Goal: Task Accomplishment & Management: Manage account settings

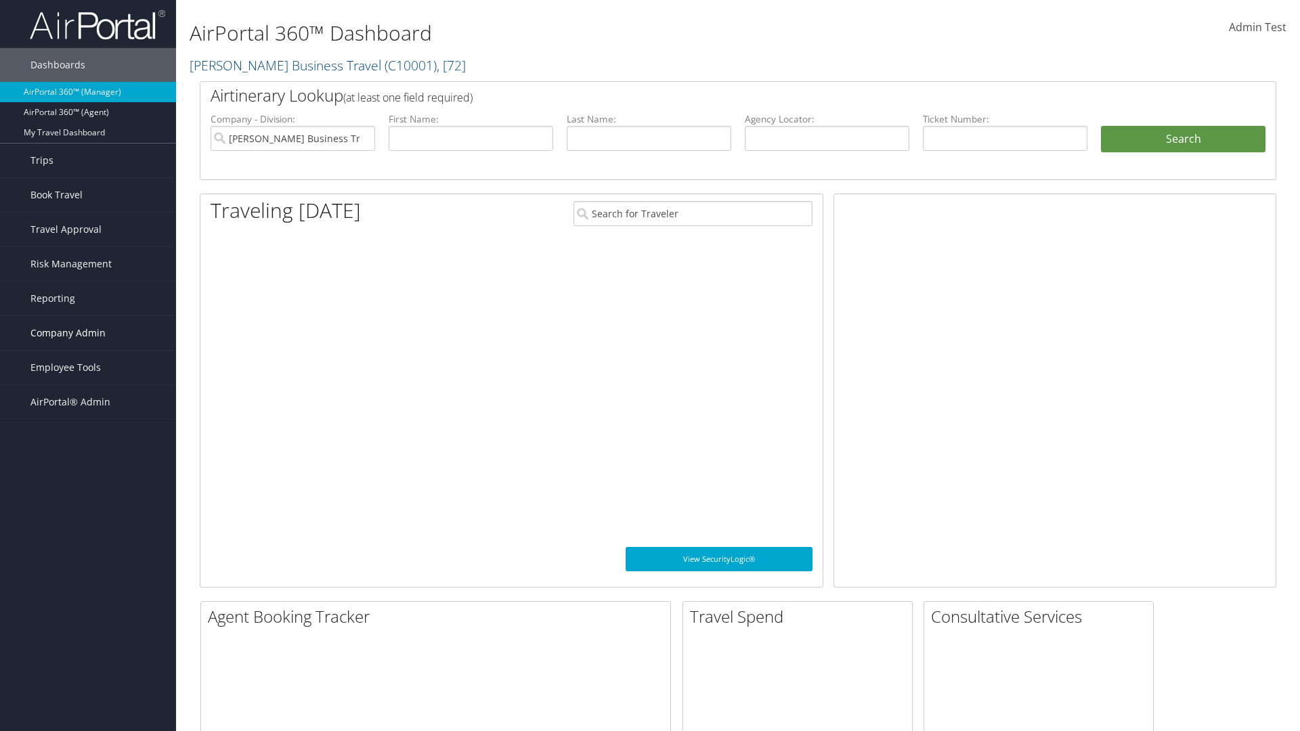
click at [88, 333] on span "Company Admin" at bounding box center [67, 333] width 75 height 34
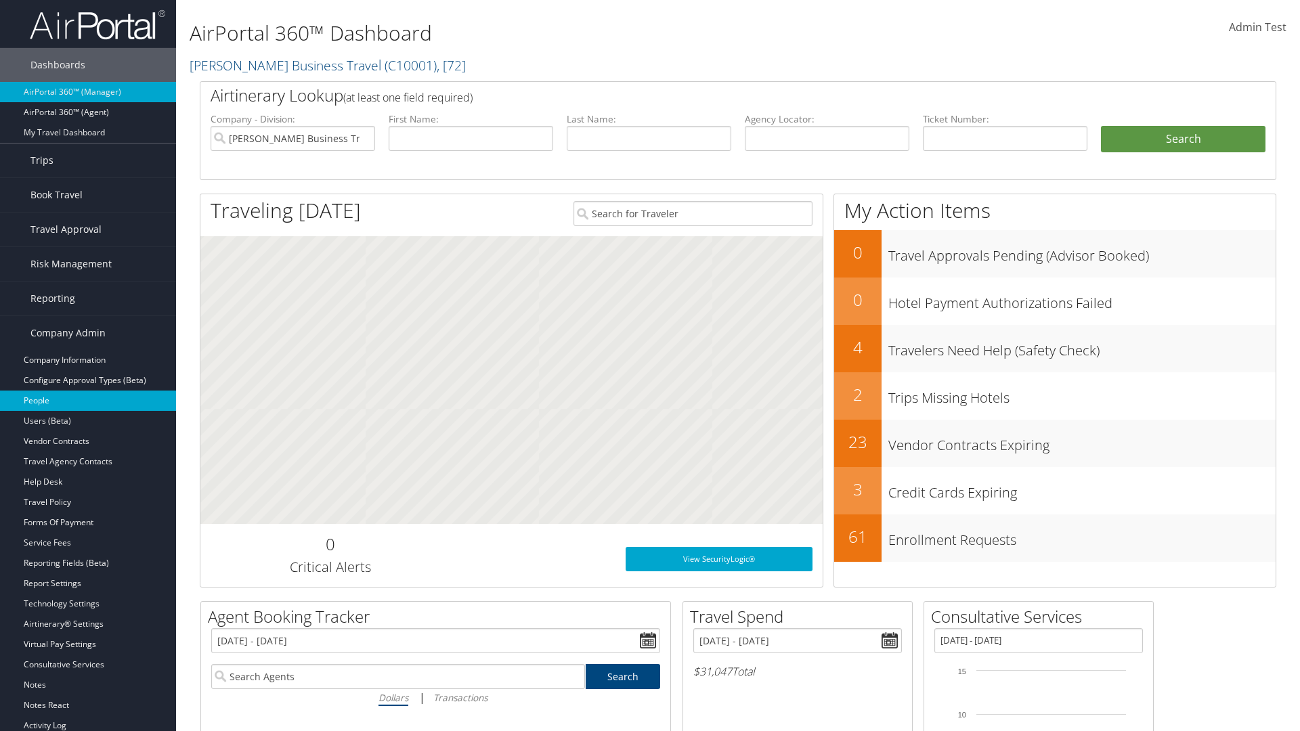
click at [88, 401] on link "People" at bounding box center [88, 401] width 176 height 20
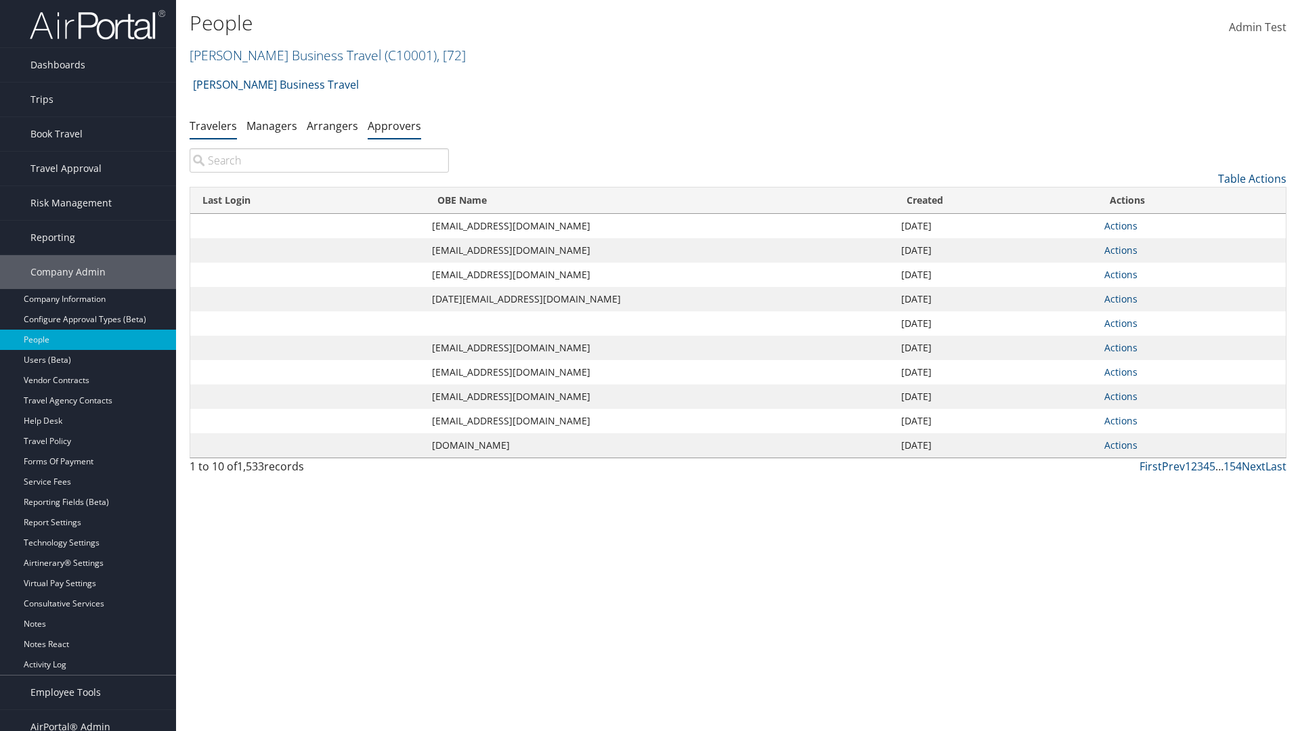
click at [394, 125] on link "Approvers" at bounding box center [395, 126] width 54 height 15
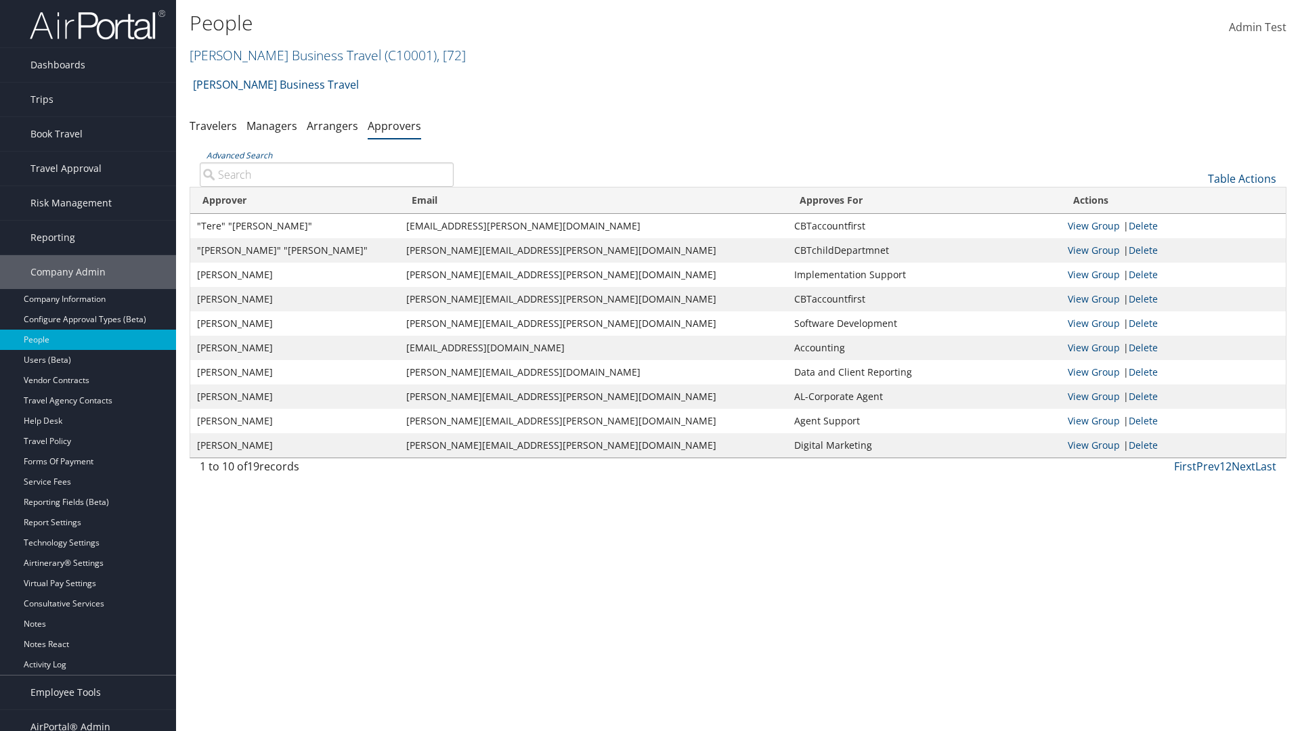
click at [326, 174] on input "Advanced Search" at bounding box center [327, 175] width 254 height 24
type input ""Tere" "Collazo""
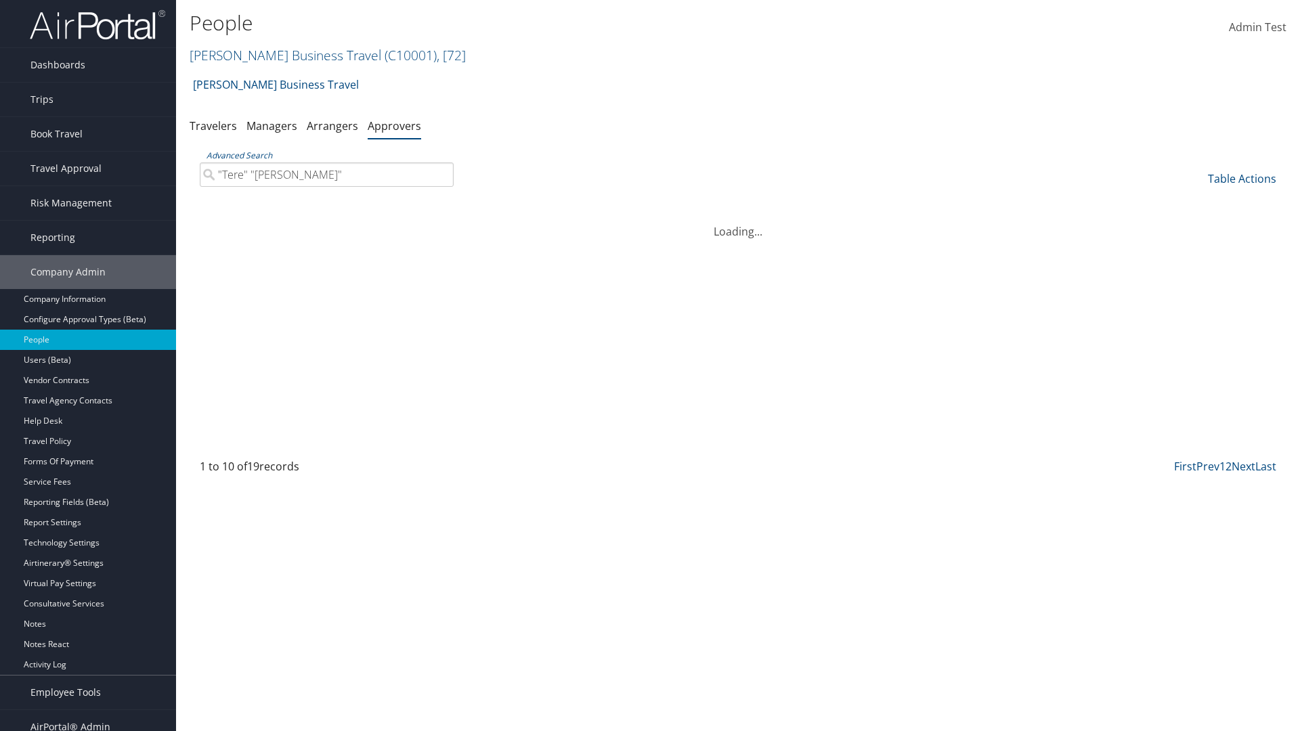
click at [326, 174] on input ""Tere" "Collazo"" at bounding box center [327, 175] width 254 height 24
type input "Non-existing Name"
